Goal: Transaction & Acquisition: Download file/media

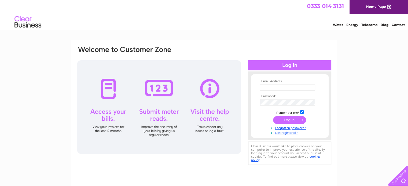
click at [281, 88] on input "text" at bounding box center [287, 88] width 55 height 6
type input "declynne@hotmail.com"
click at [285, 122] on input "submit" at bounding box center [289, 121] width 33 height 8
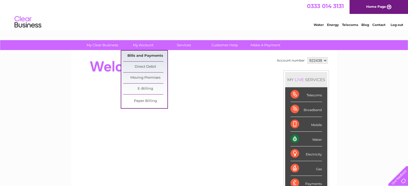
click at [143, 54] on link "Bills and Payments" at bounding box center [145, 56] width 44 height 11
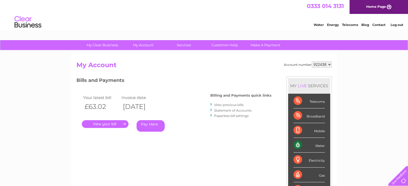
click at [108, 124] on link "." at bounding box center [105, 124] width 47 height 8
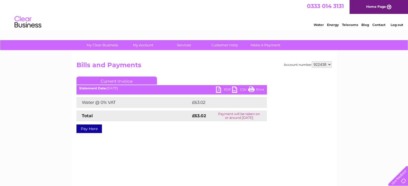
click at [223, 91] on link "PDF" at bounding box center [224, 91] width 16 height 8
click at [223, 90] on link "PDF" at bounding box center [224, 91] width 16 height 8
